Goal: Task Accomplishment & Management: Manage account settings

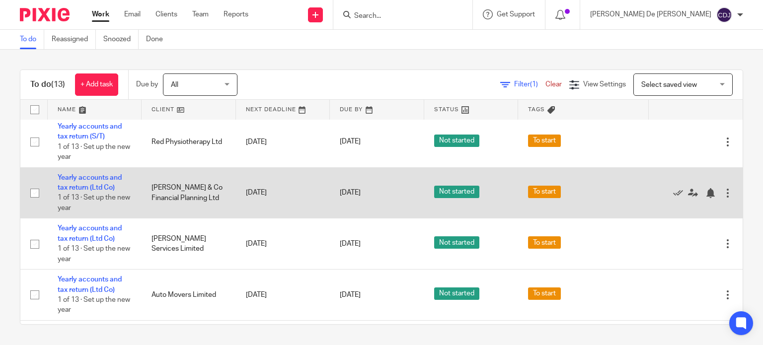
scroll to position [361, 0]
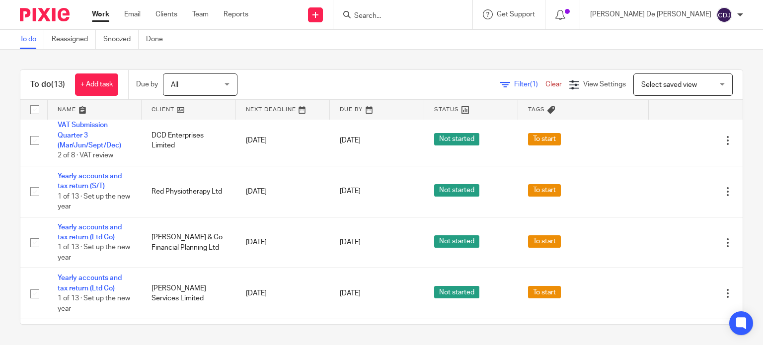
click at [0, 150] on div "To do (13) + Add task Due by All All Today Tomorrow This week Next week This mo…" at bounding box center [381, 197] width 763 height 295
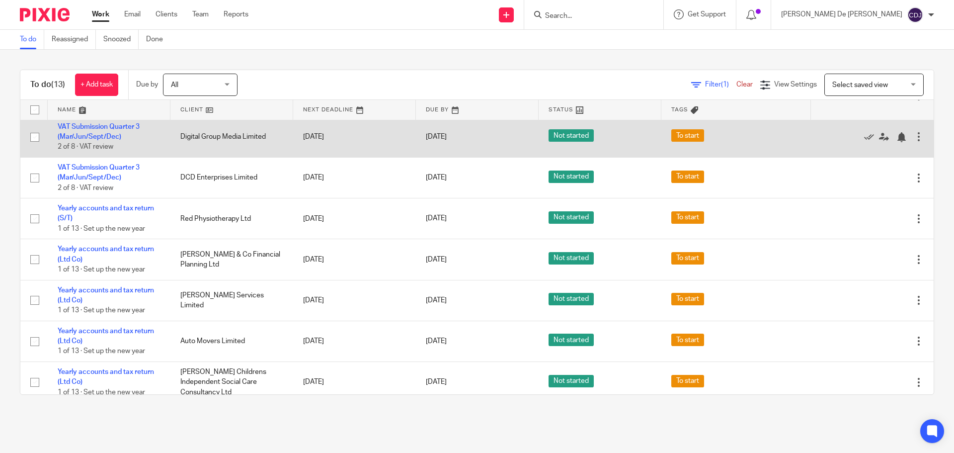
scroll to position [256, 0]
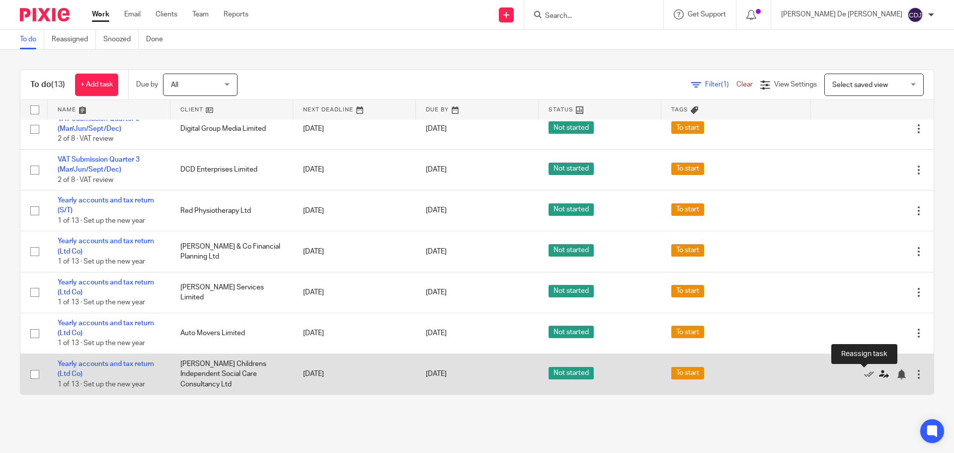
click at [762, 345] on icon at bounding box center [884, 374] width 10 height 10
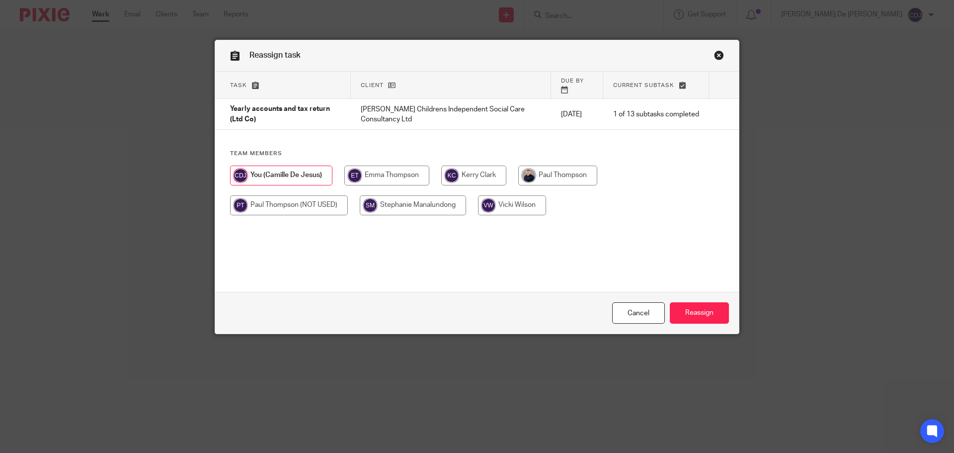
click at [562, 167] on input "radio" at bounding box center [557, 175] width 79 height 20
radio input "true"
click at [695, 311] on input "Reassign" at bounding box center [699, 312] width 59 height 21
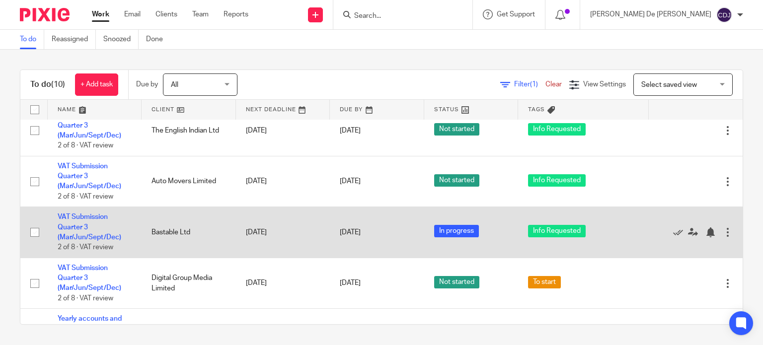
scroll to position [199, 0]
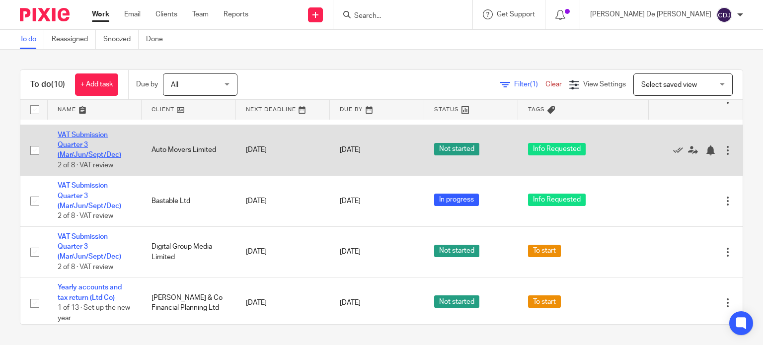
click at [84, 147] on link "VAT Submission Quarter 3 (Mar/Jun/Sept/Dec)" at bounding box center [90, 145] width 64 height 27
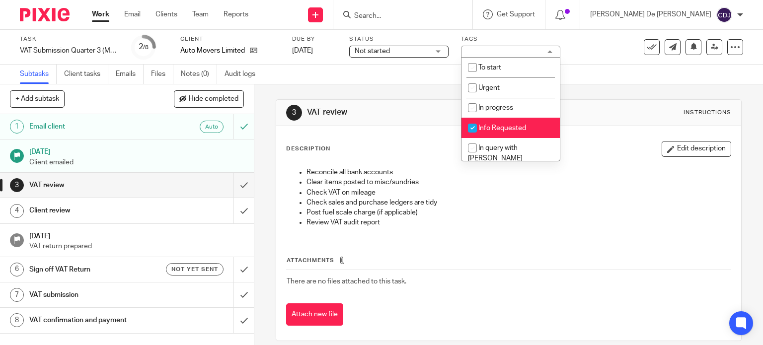
click at [506, 128] on span "Info Requested" at bounding box center [502, 128] width 48 height 7
checkbox input "false"
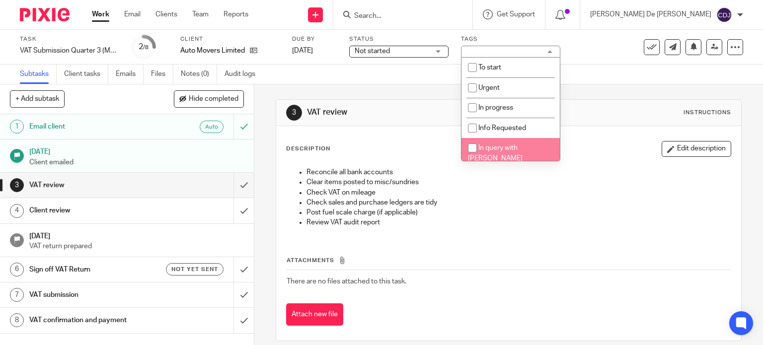
scroll to position [50, 0]
click at [516, 146] on span "In review with Paul" at bounding box center [495, 154] width 55 height 17
checkbox input "true"
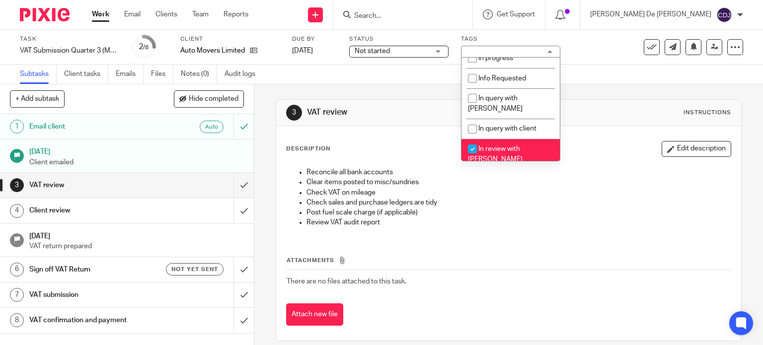
click at [402, 105] on div "3 VAT review Instructions" at bounding box center [509, 113] width 446 height 16
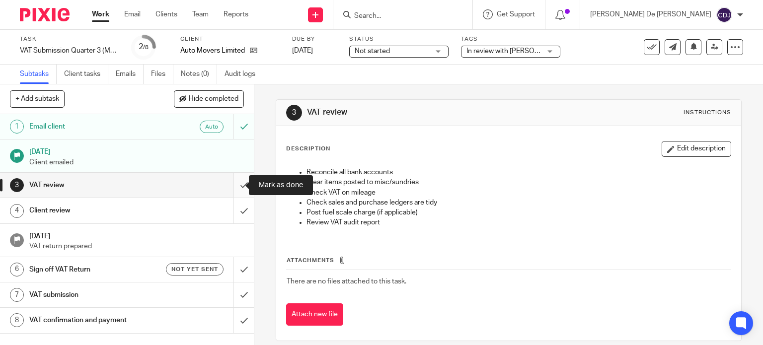
click at [230, 182] on input "submit" at bounding box center [127, 185] width 254 height 25
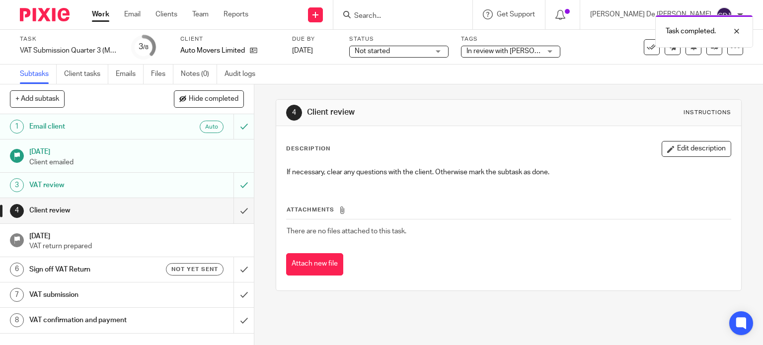
click at [163, 184] on div "VAT review" at bounding box center [126, 185] width 194 height 15
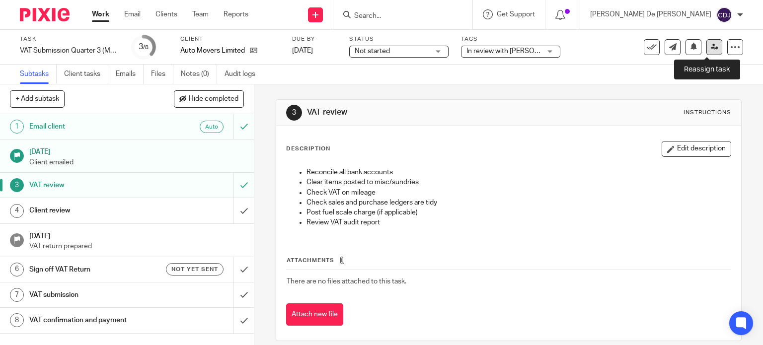
click at [711, 47] on icon at bounding box center [714, 46] width 7 height 7
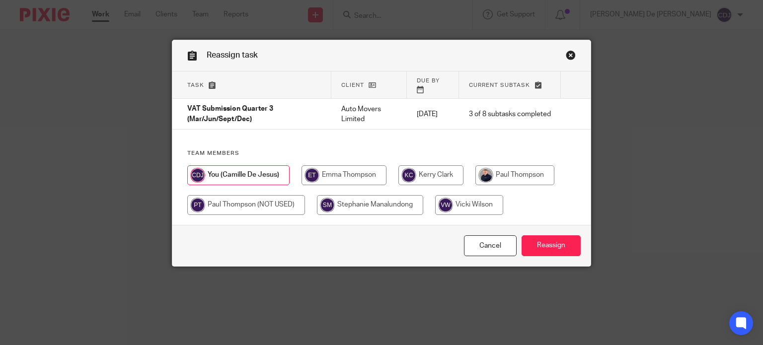
click at [502, 167] on input "radio" at bounding box center [514, 175] width 79 height 20
radio input "true"
click at [554, 250] on input "Reassign" at bounding box center [551, 245] width 59 height 21
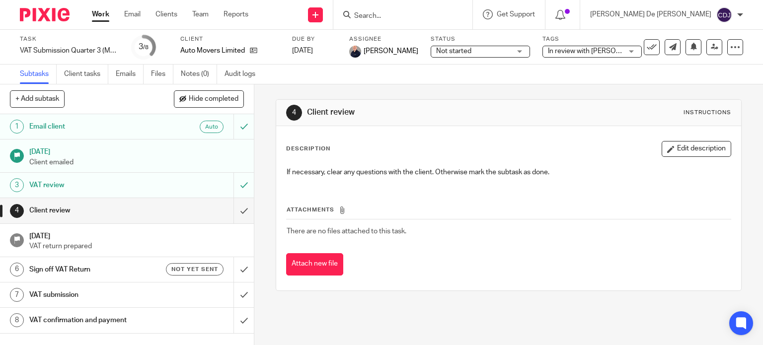
click at [91, 11] on div "Work Email Clients Team Reports Work Email Clients Team Reports Settings" at bounding box center [172, 14] width 181 height 29
click at [97, 17] on link "Work" at bounding box center [100, 14] width 17 height 10
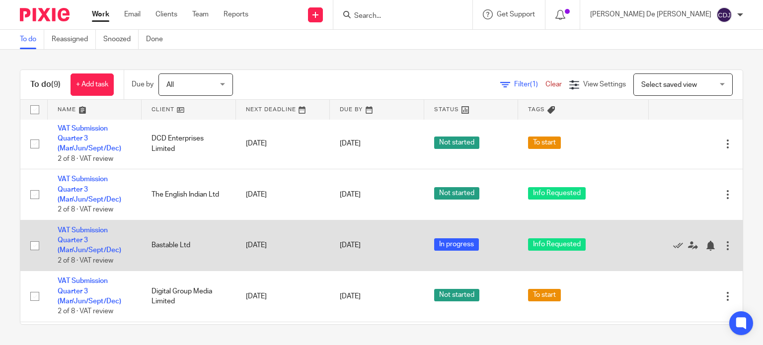
scroll to position [149, 0]
